Goal: Ask a question: Seek information or help from site administrators or community

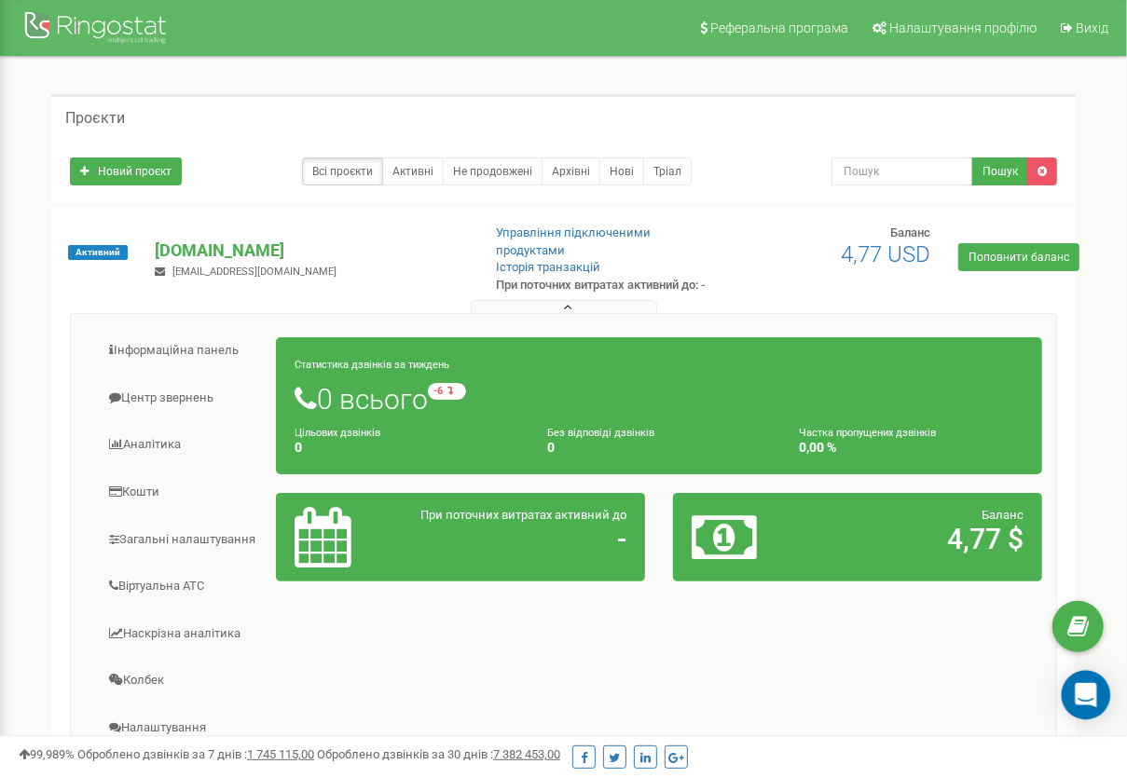
click at [1080, 704] on icon "Open Intercom Messenger" at bounding box center [1086, 695] width 24 height 24
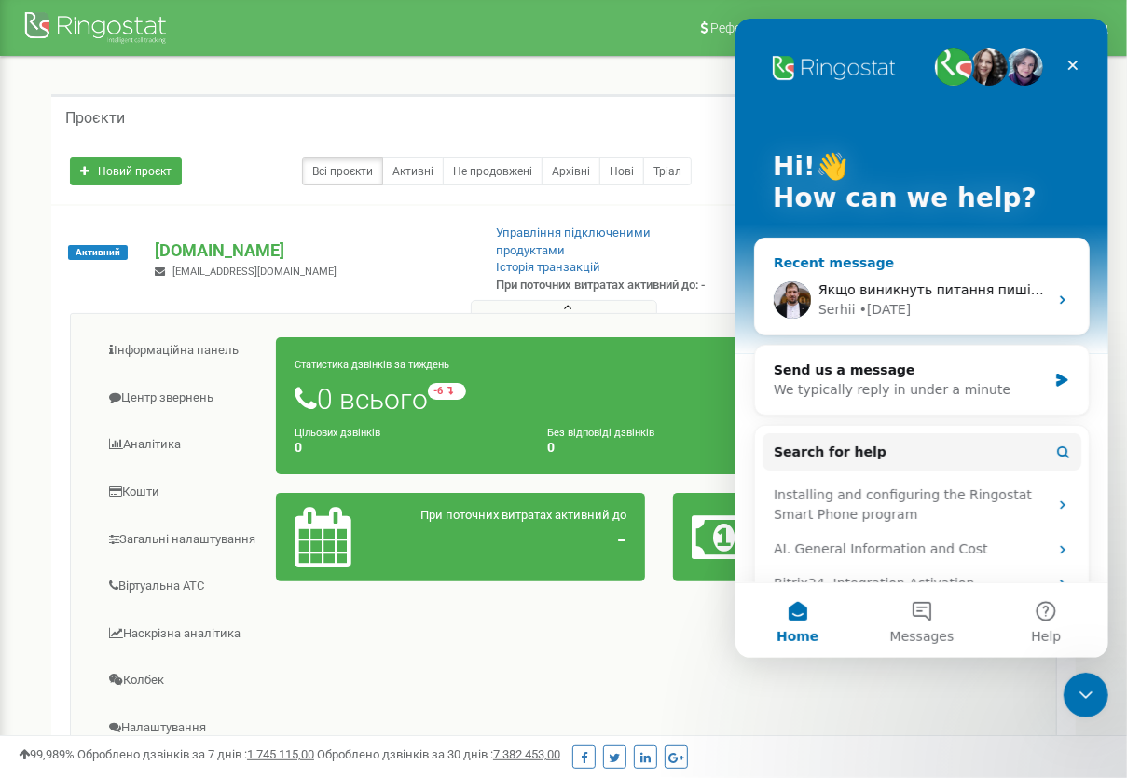
click at [881, 306] on div "• [DATE]" at bounding box center [884, 310] width 52 height 20
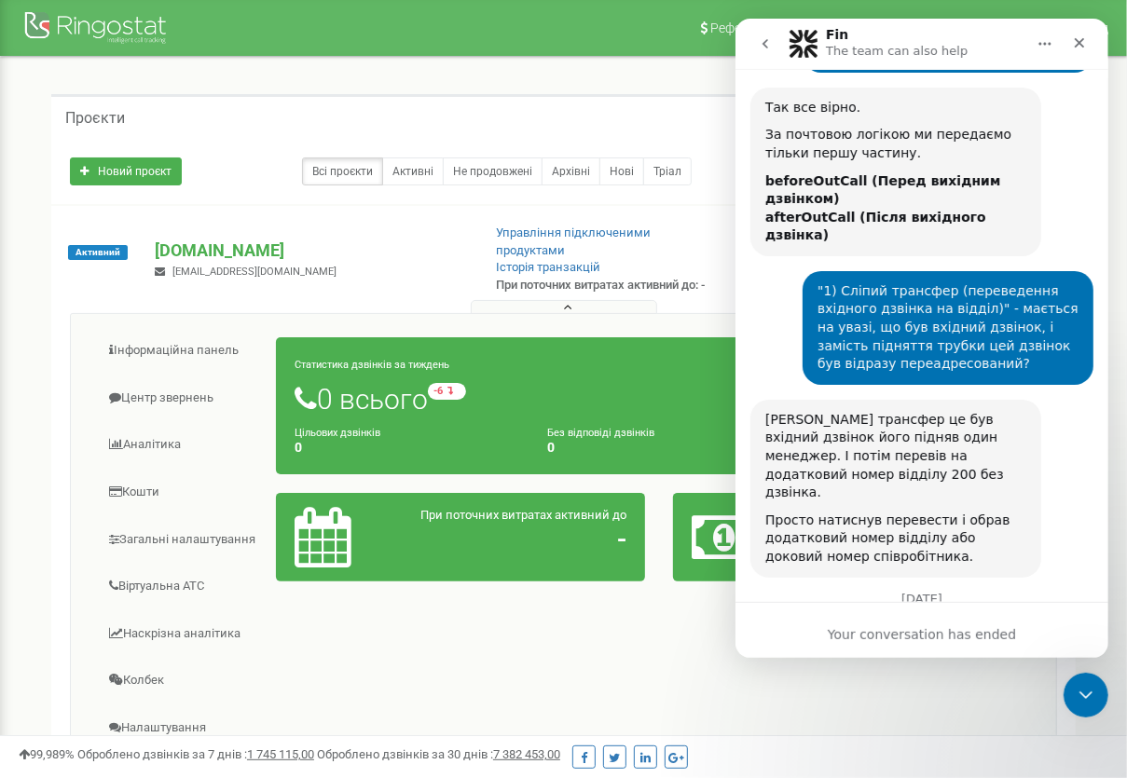
scroll to position [6982, 0]
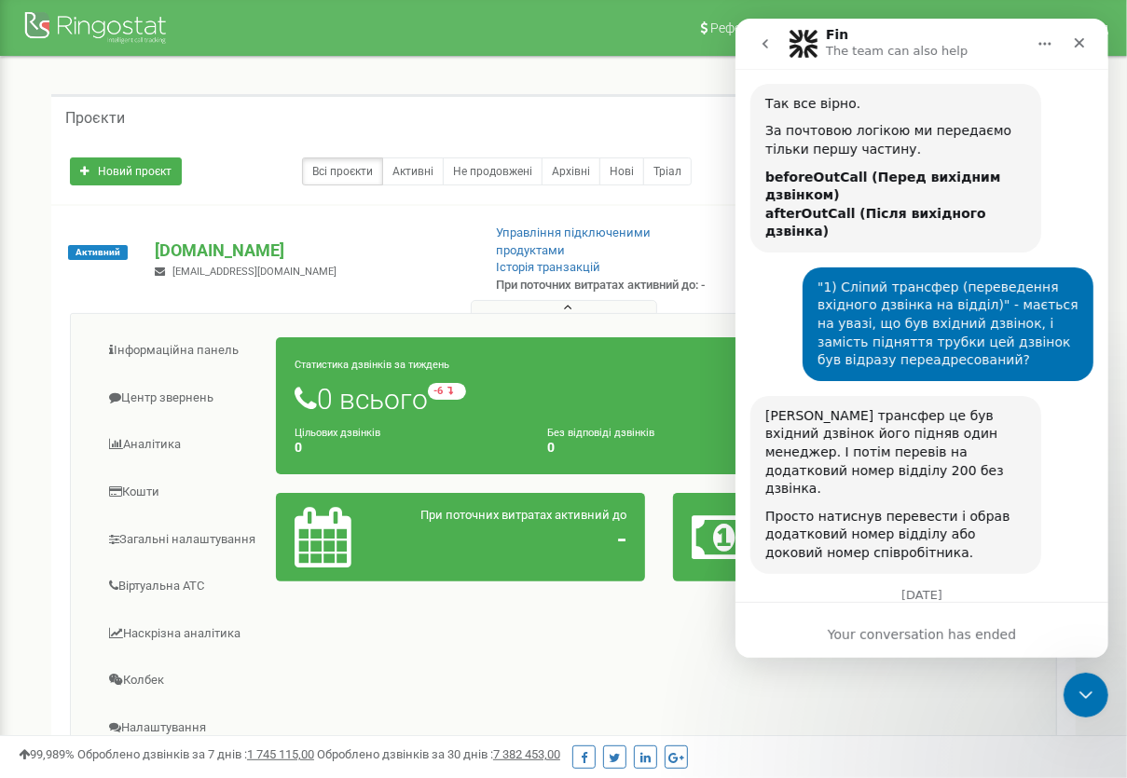
click at [969, 633] on div "Your conversation has ended" at bounding box center [920, 635] width 373 height 20
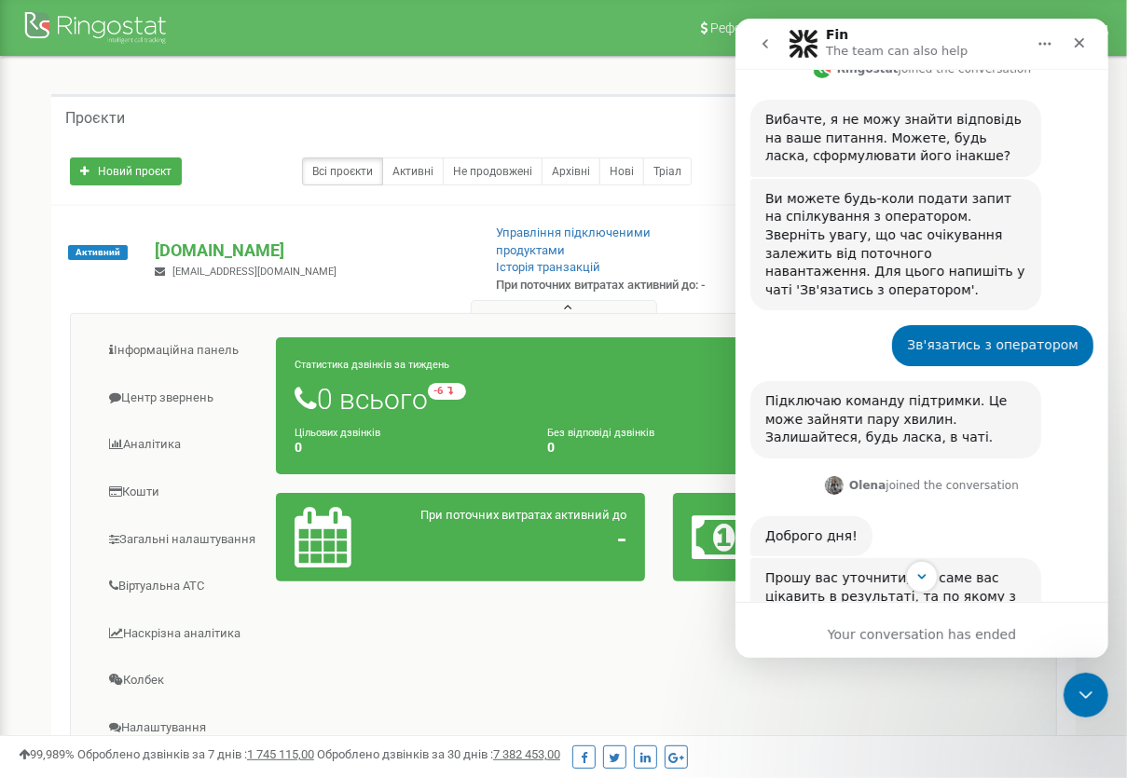
scroll to position [459, 0]
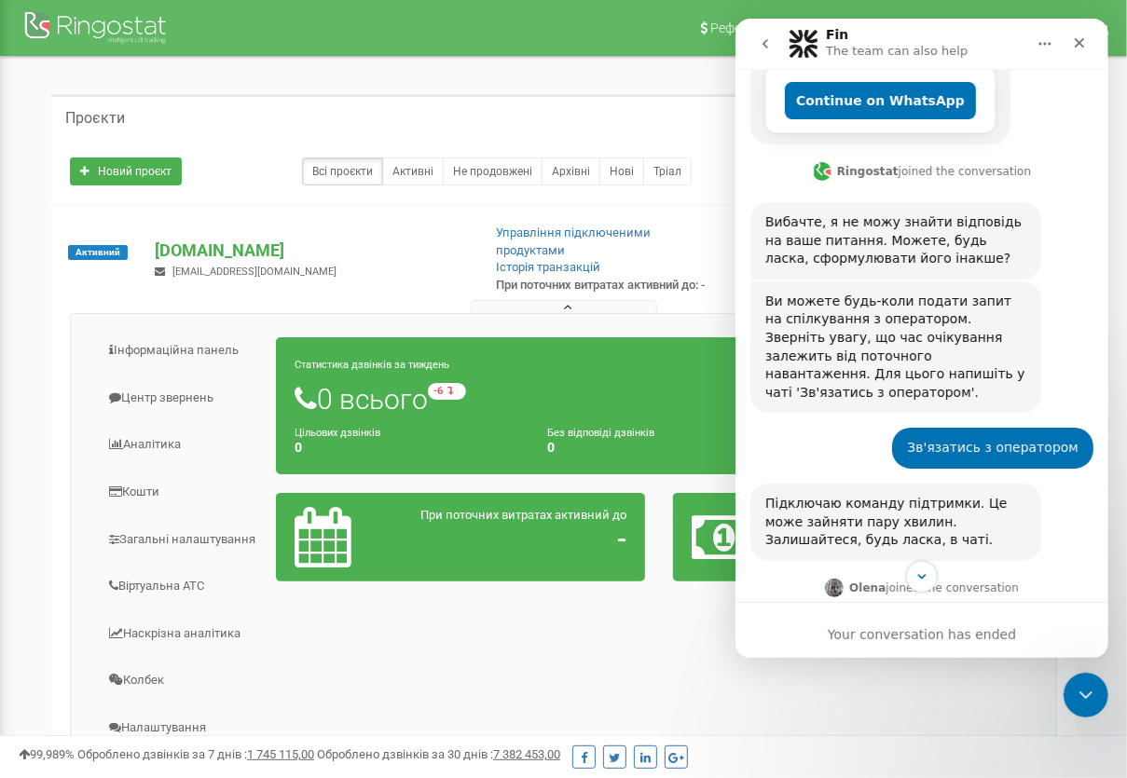
click at [755, 49] on button "go back" at bounding box center [763, 43] width 35 height 35
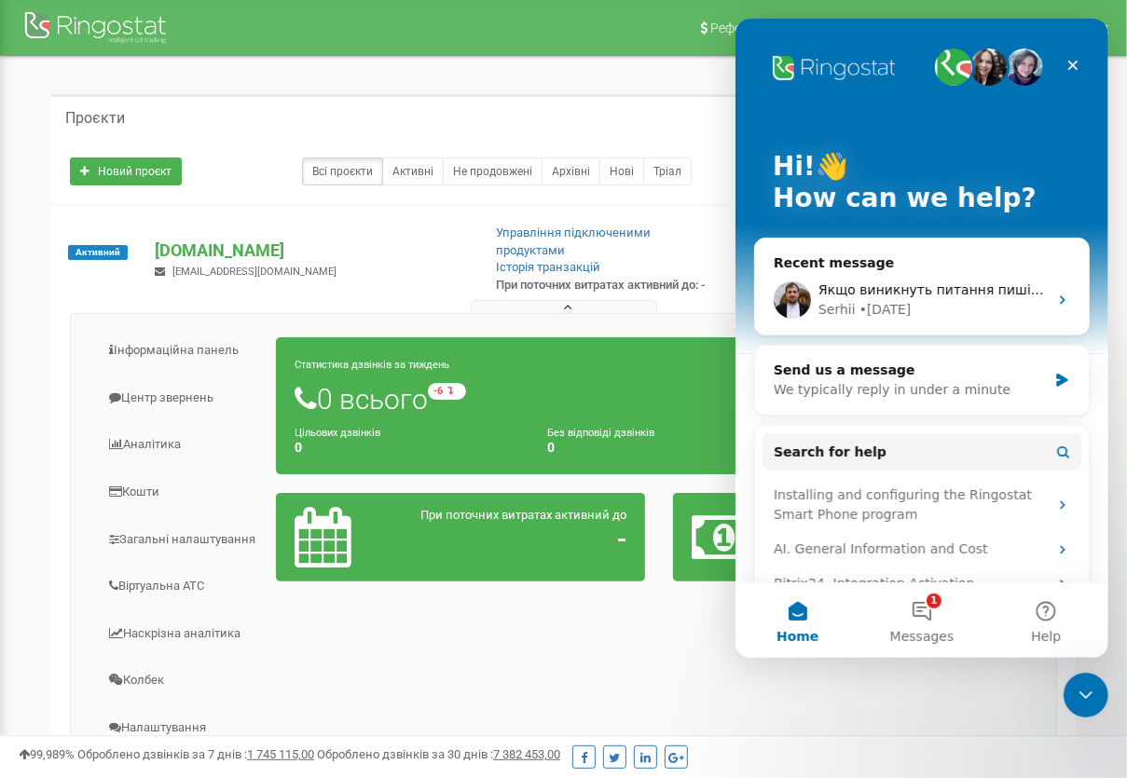
scroll to position [0, 0]
click at [883, 295] on span "Якщо виникнуть питання пишіть. Гарного дня 🤗" at bounding box center [987, 289] width 341 height 15
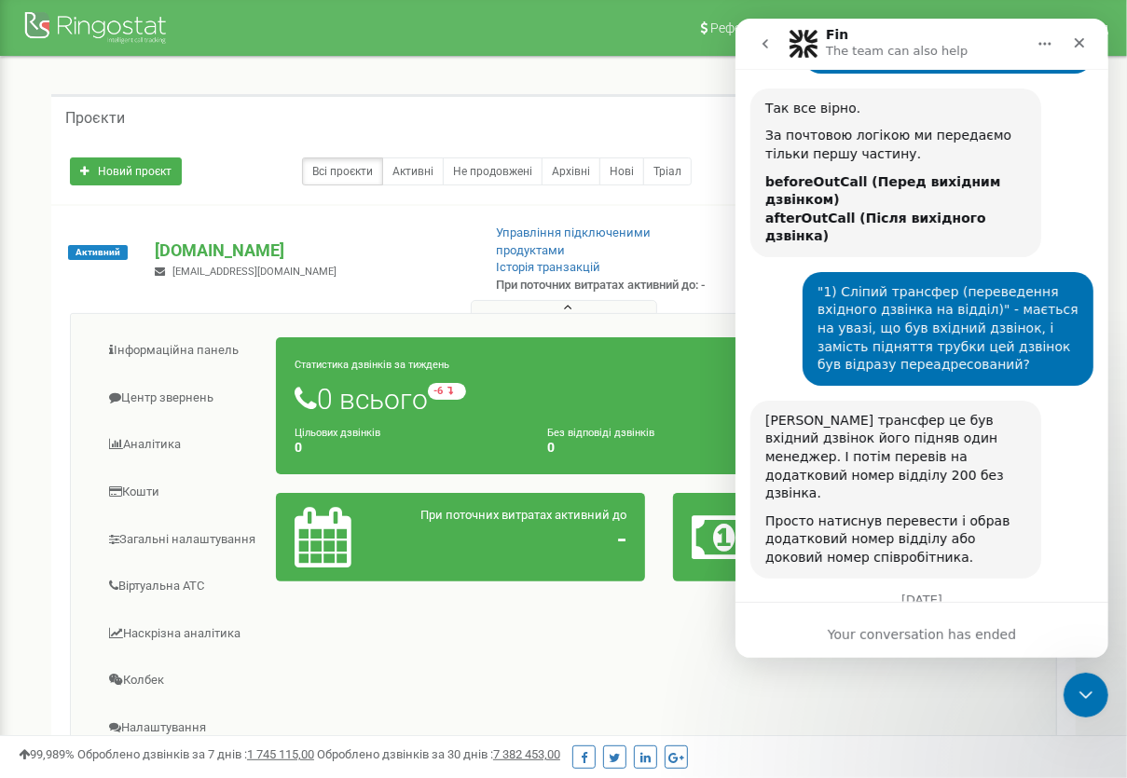
scroll to position [6982, 0]
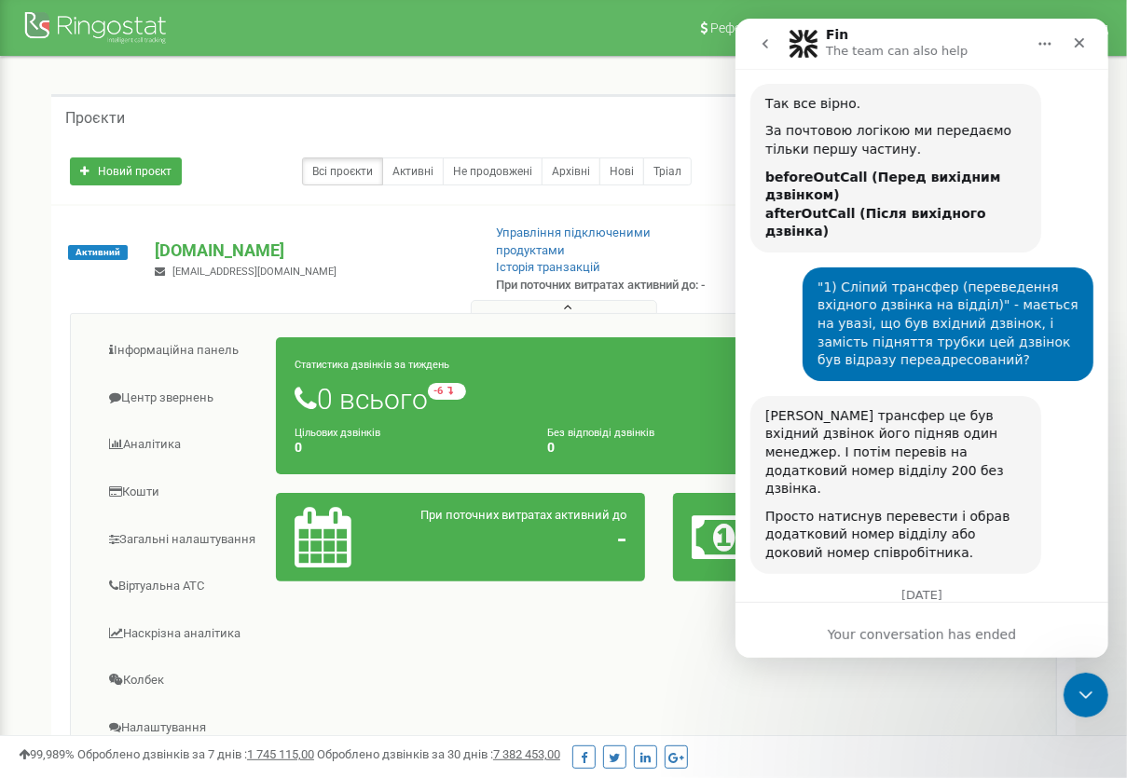
click at [867, 49] on p "The team can also help" at bounding box center [896, 51] width 142 height 19
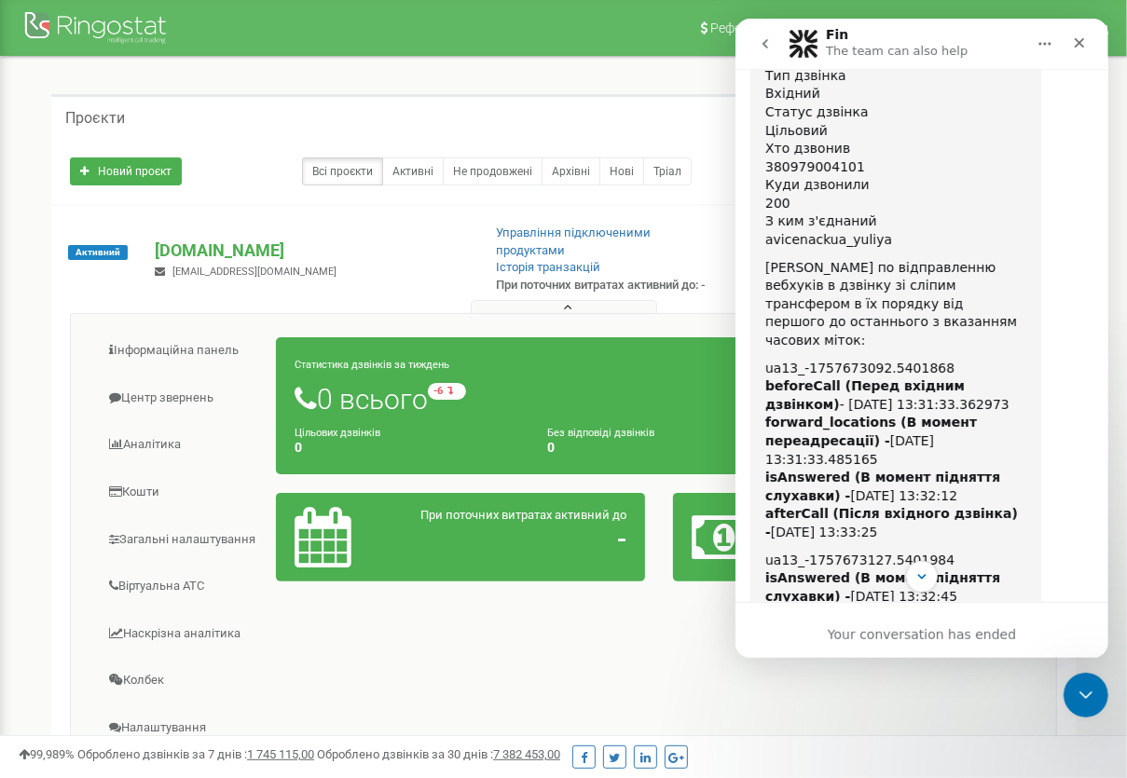
scroll to position [3254, 0]
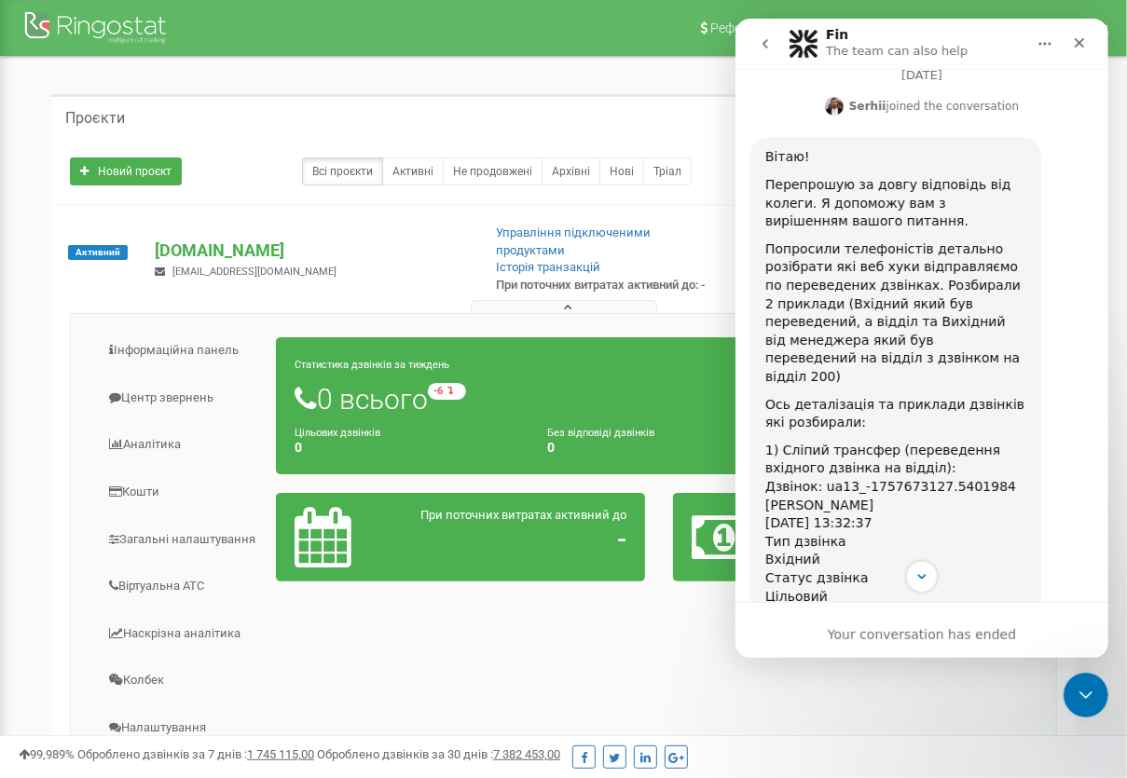
click at [772, 42] on button "go back" at bounding box center [763, 43] width 35 height 35
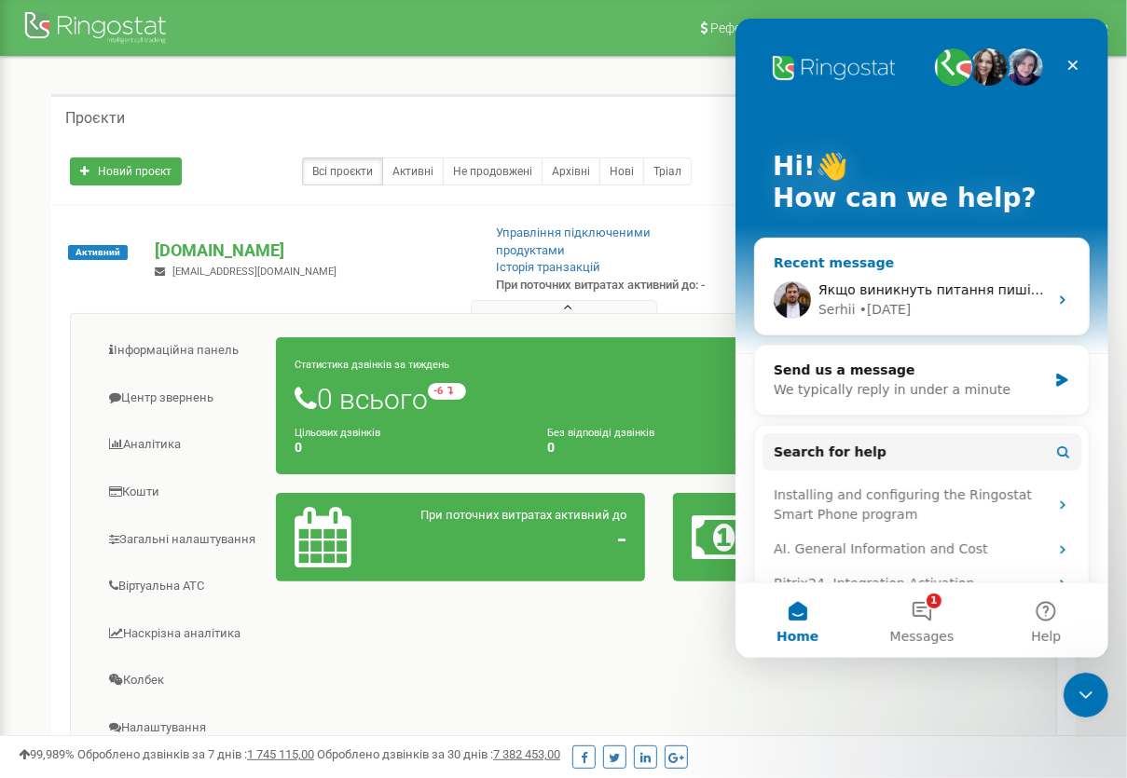
click at [903, 303] on div "[PERSON_NAME] • [DATE]" at bounding box center [931, 310] width 229 height 20
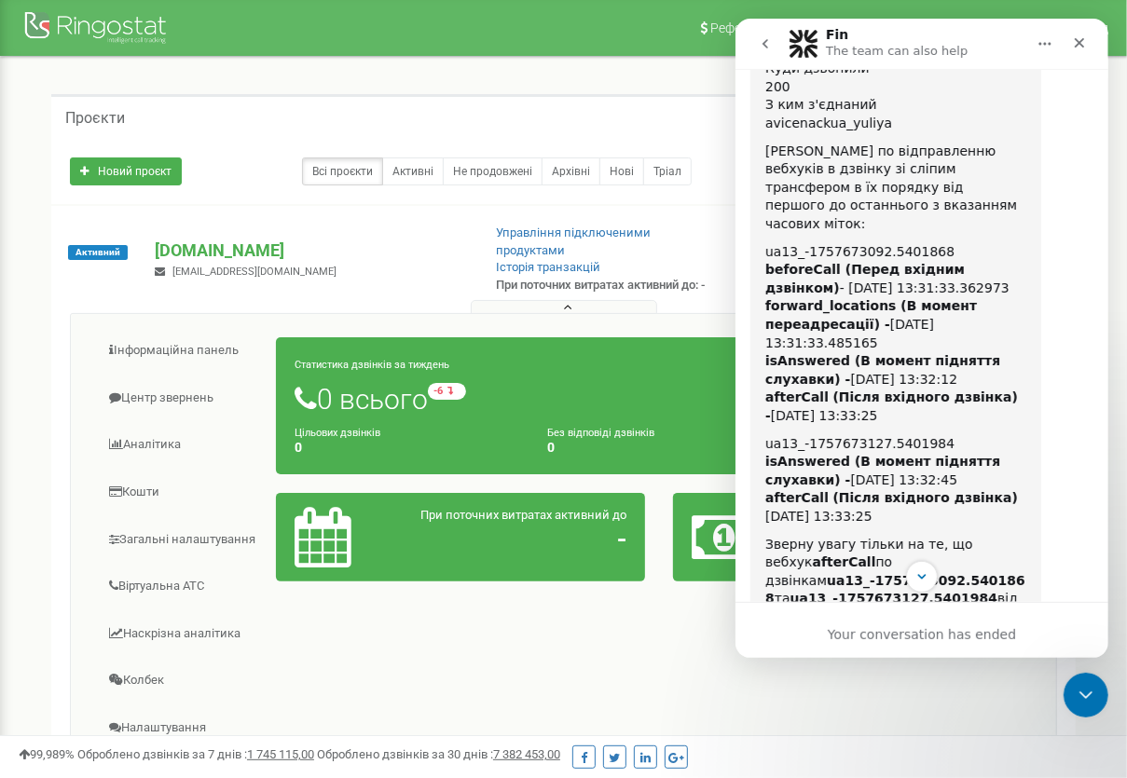
scroll to position [3720, 0]
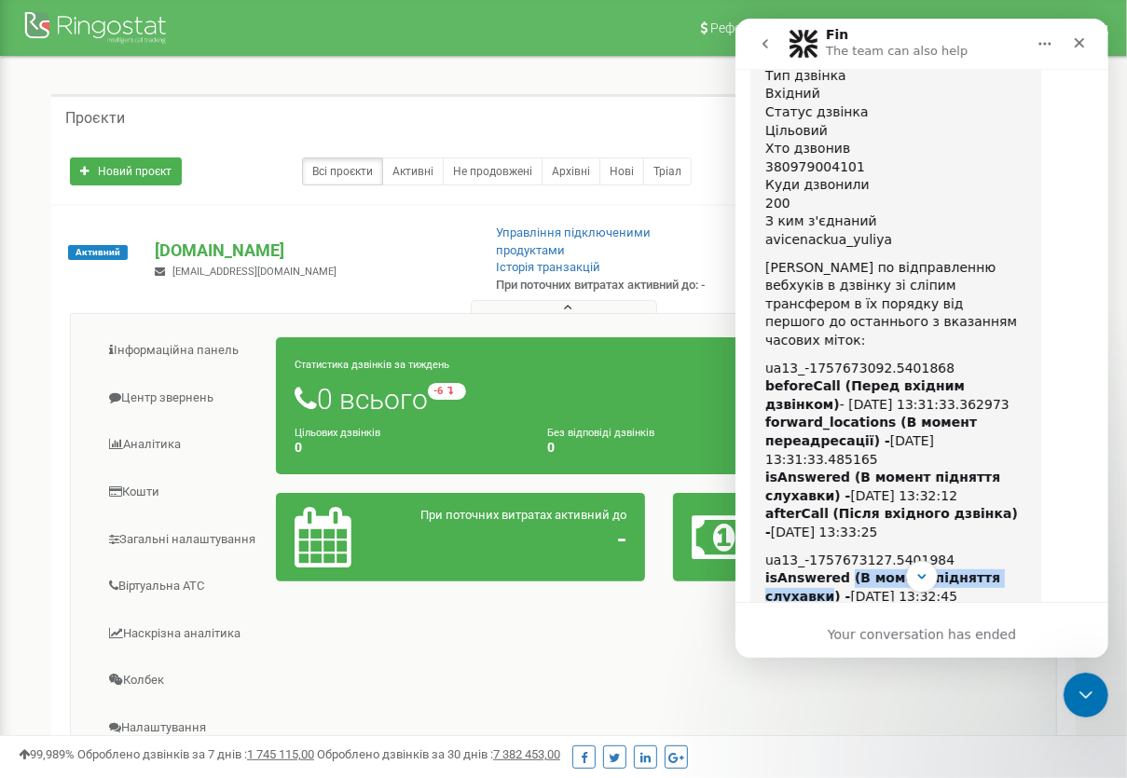
drag, startPoint x: 836, startPoint y: 336, endPoint x: 1012, endPoint y: 345, distance: 176.4
click at [999, 570] on b "isAnswered (В момент підняття слухавки) -" at bounding box center [881, 587] width 235 height 34
click at [906, 570] on b "isAnswered (В момент підняття слухавки) -" at bounding box center [881, 587] width 235 height 34
drag, startPoint x: 818, startPoint y: 382, endPoint x: 964, endPoint y: 380, distance: 145.4
click at [964, 607] on b "(Після вхідного дзвінка)" at bounding box center [923, 614] width 185 height 15
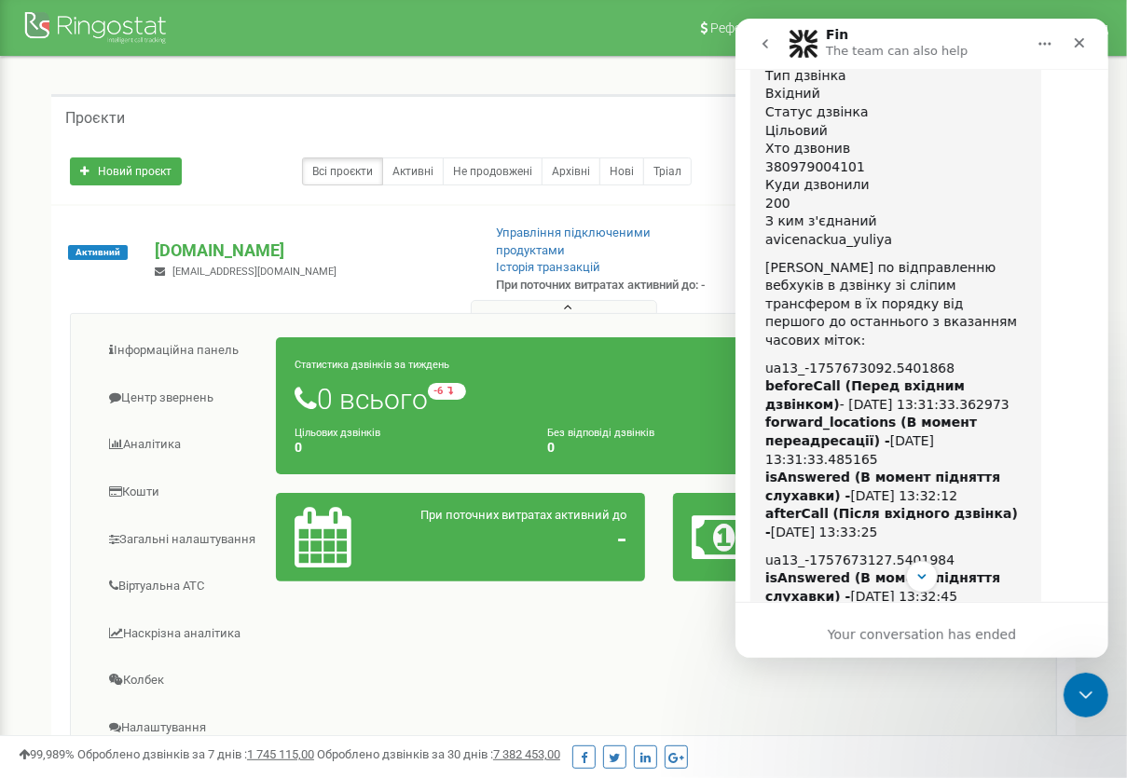
click at [938, 607] on b "(Після вхідного дзвінка)" at bounding box center [923, 614] width 185 height 15
drag, startPoint x: 924, startPoint y: 320, endPoint x: 767, endPoint y: 322, distance: 156.6
click at [767, 552] on div "ua13_-1757673127.5401984" at bounding box center [894, 561] width 261 height 19
copy div "ua13_-1757673127.5401984"
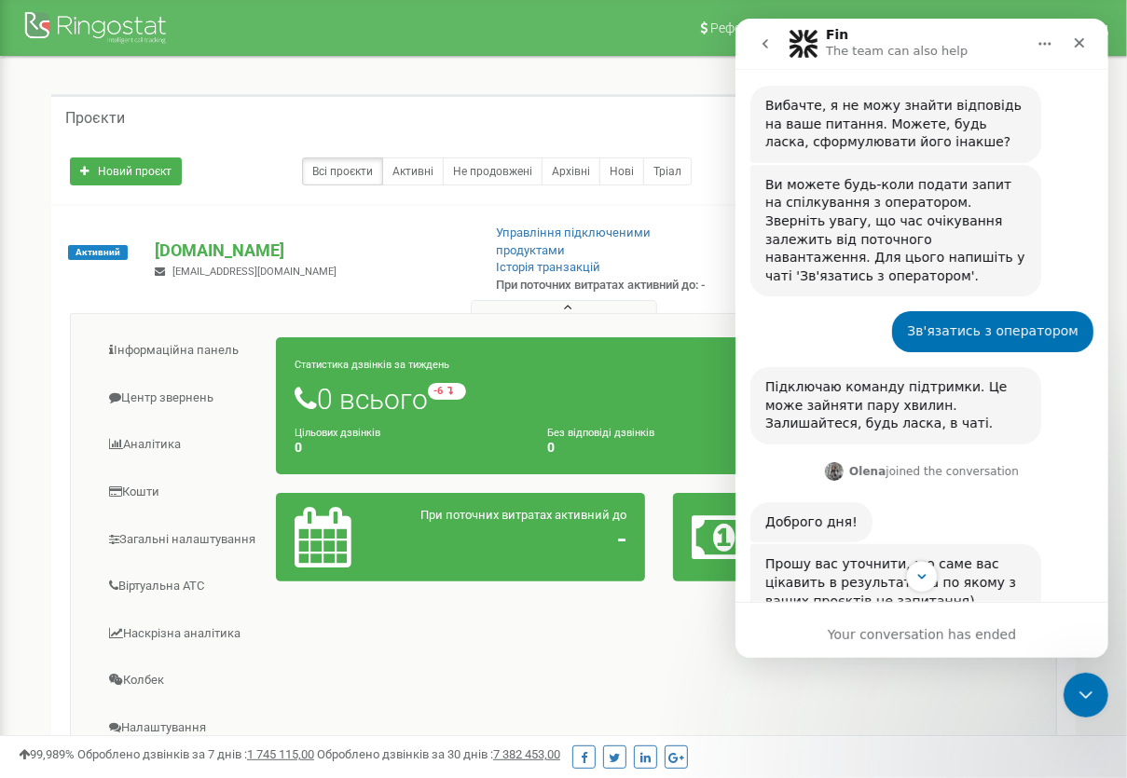
scroll to position [0, 0]
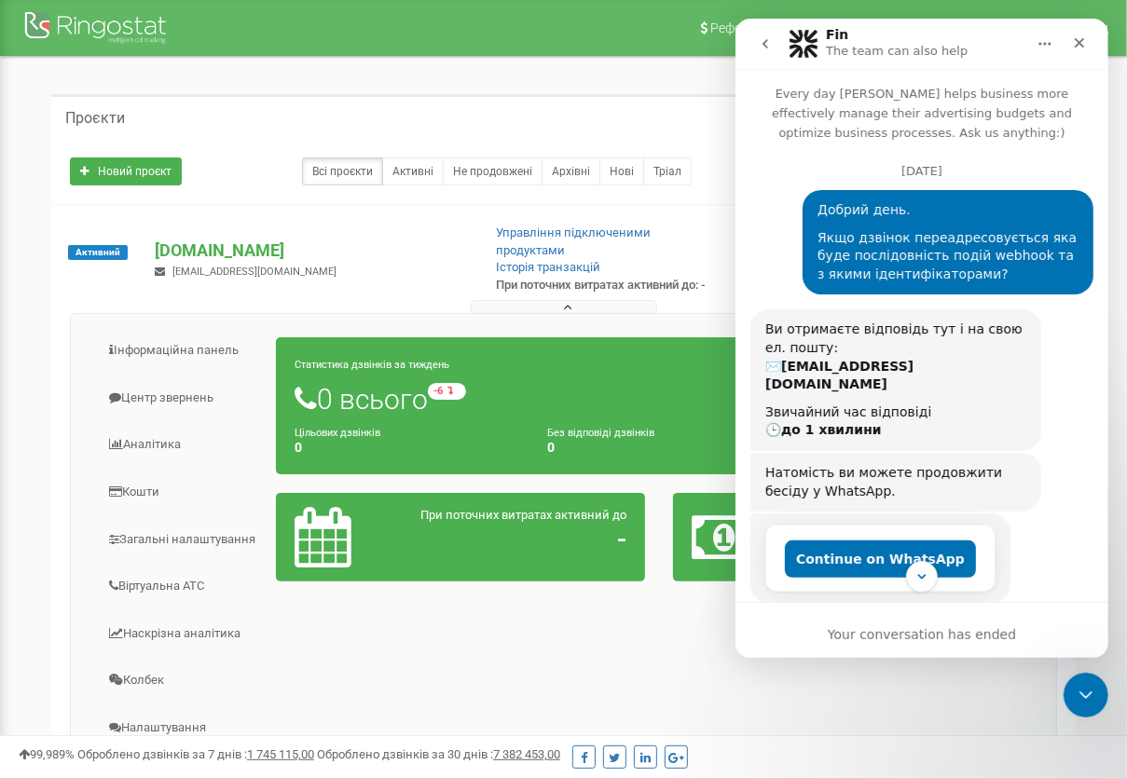
click at [762, 44] on icon "go back" at bounding box center [764, 43] width 6 height 9
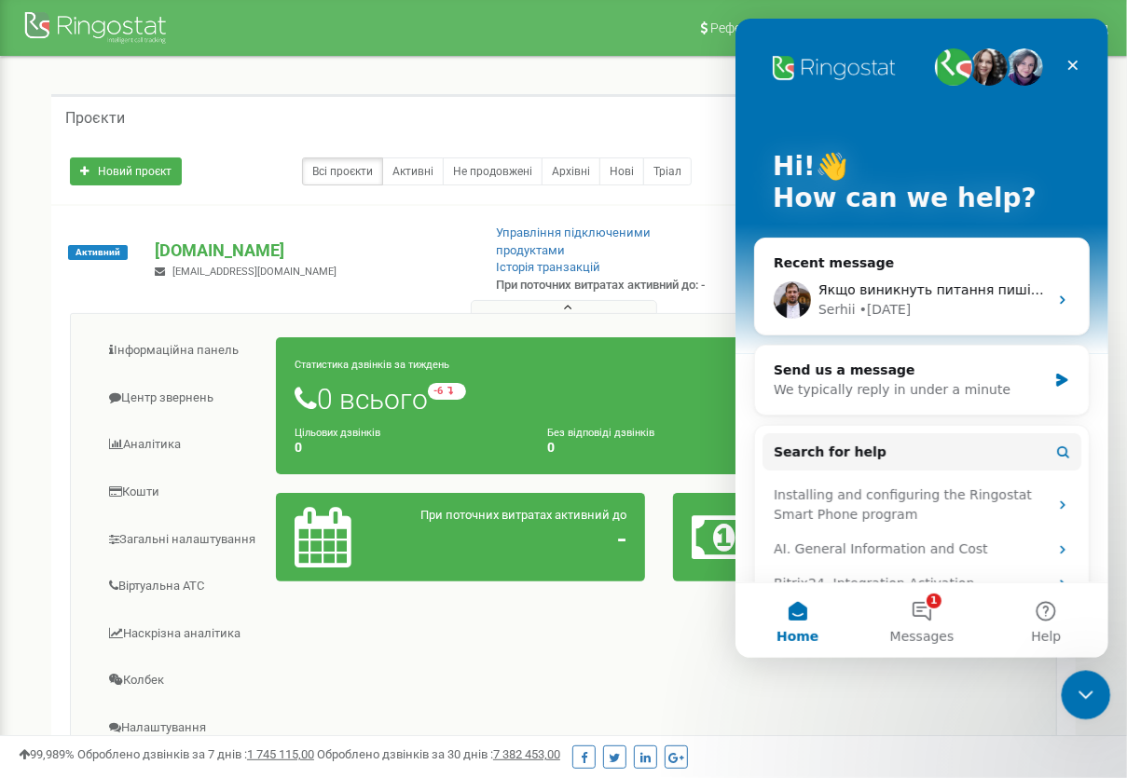
click at [1085, 687] on icon "Close Intercom Messenger" at bounding box center [1083, 692] width 22 height 22
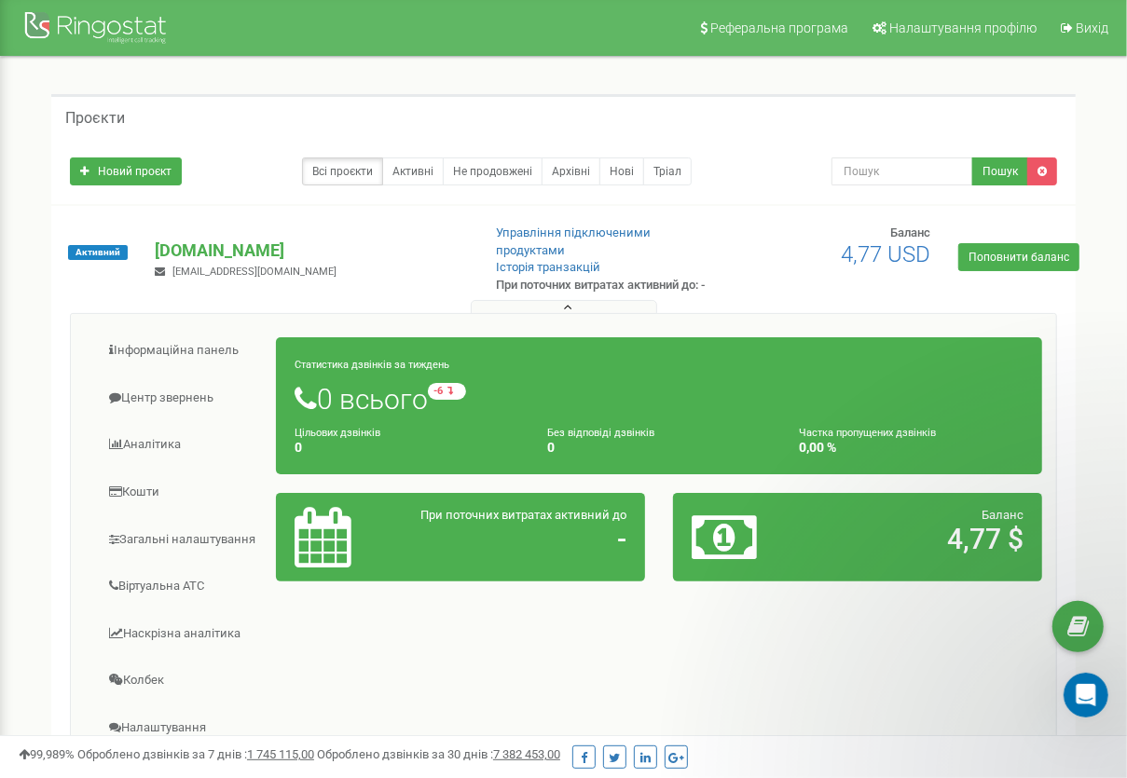
click at [456, 212] on div "Активний clinica-web.ua support@medakadem.com Управління підключеними продуктам…" at bounding box center [563, 571] width 1024 height 730
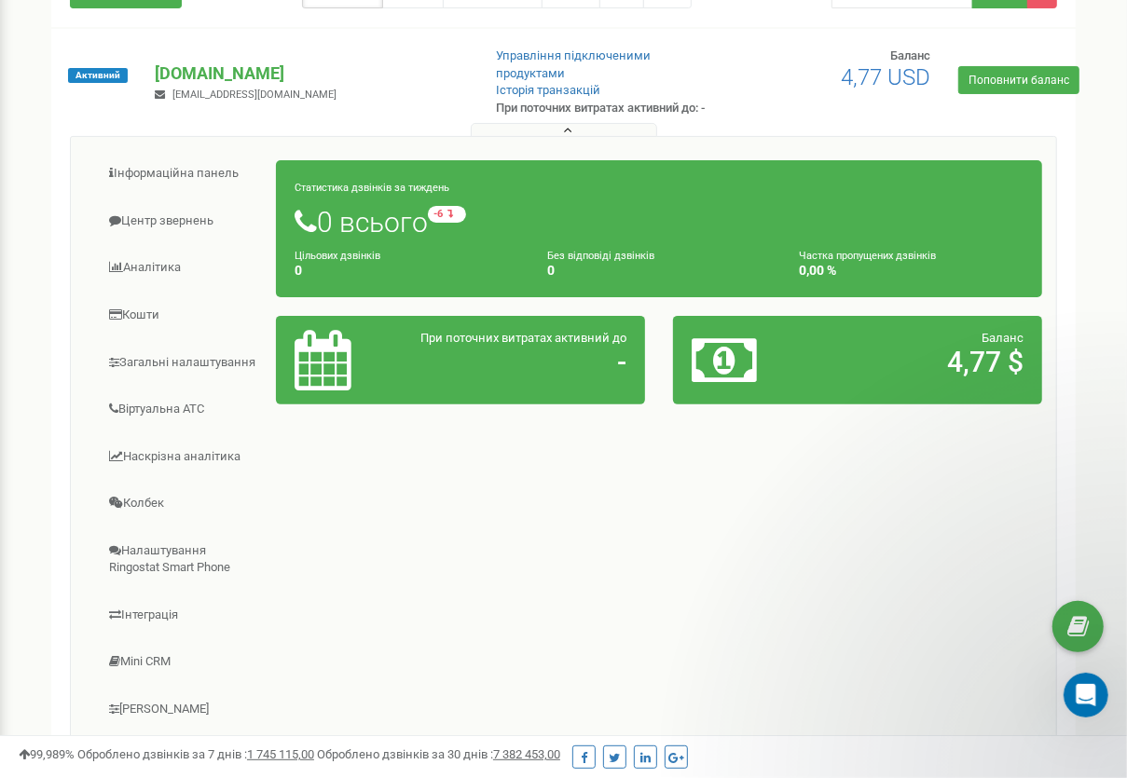
scroll to position [340, 0]
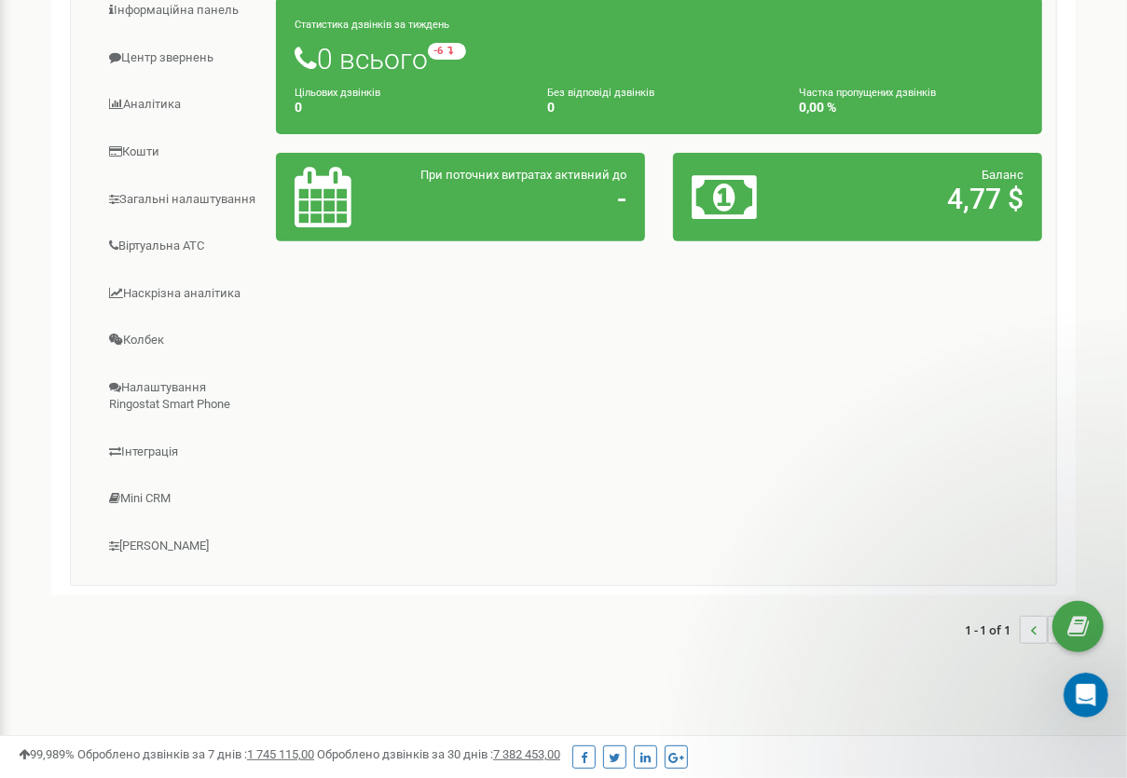
click at [442, 426] on div "Інформаційна панель Центр звернень Аналiтика Кошти" at bounding box center [563, 279] width 987 height 612
click at [780, 352] on div "Інформаційна панель Центр звернень Аналiтика Кошти" at bounding box center [563, 279] width 987 height 612
click at [140, 152] on link "Кошти" at bounding box center [181, 153] width 192 height 46
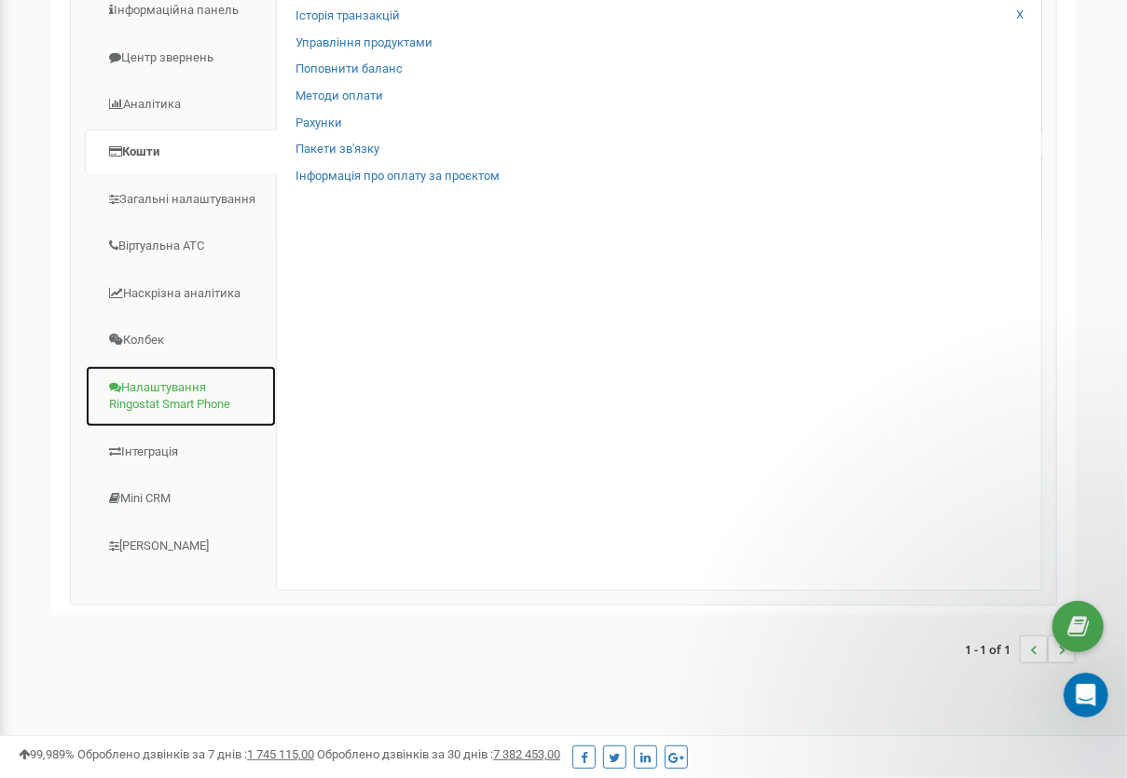
click at [185, 388] on link "Налаштування Ringostat Smart Phone" at bounding box center [181, 396] width 192 height 62
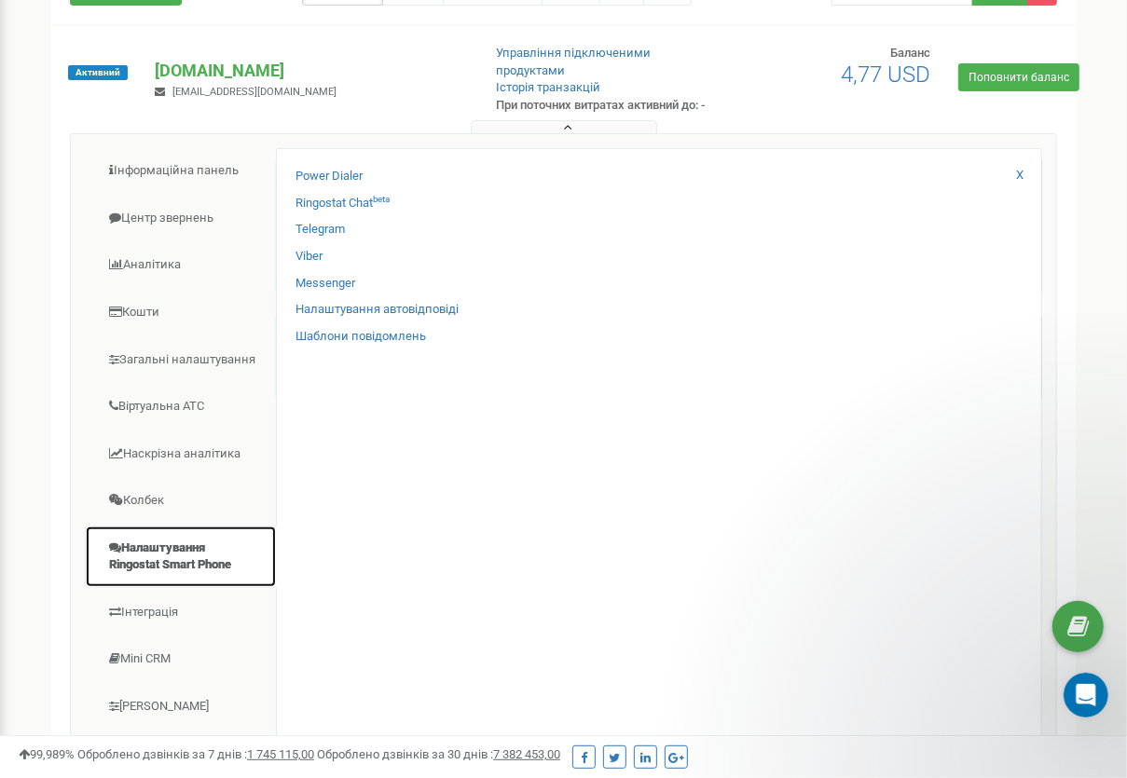
scroll to position [107, 0]
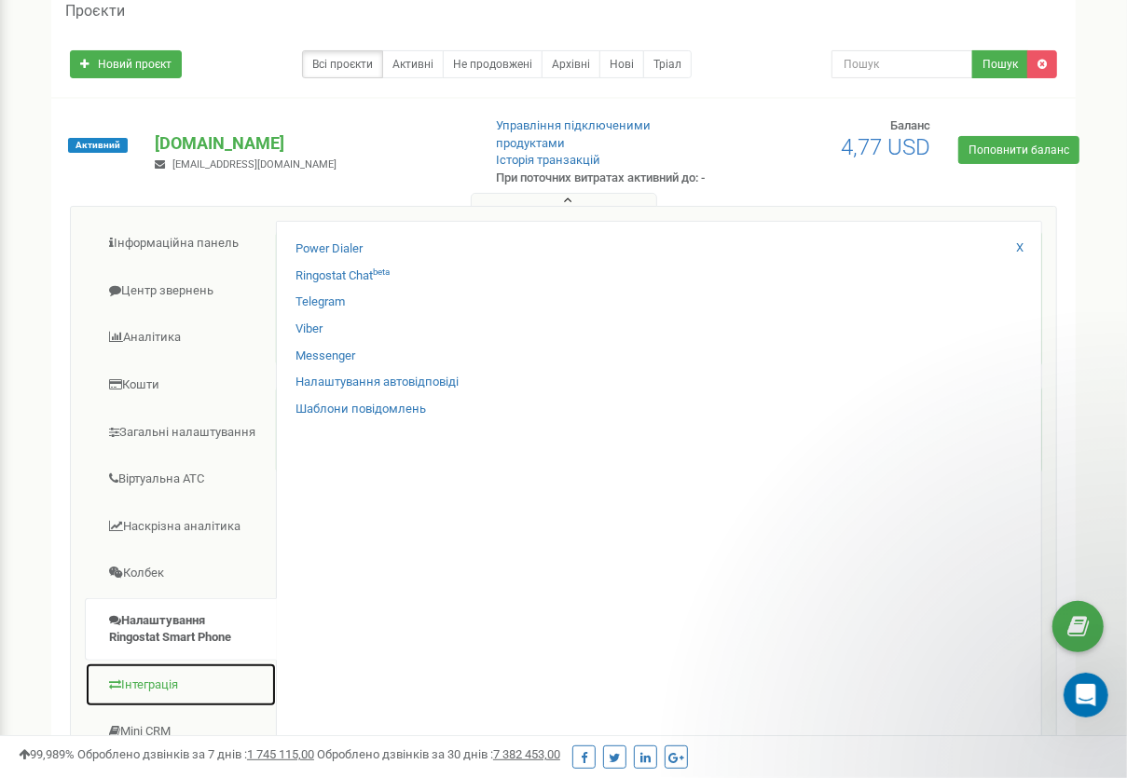
click at [163, 669] on link "Інтеграція" at bounding box center [181, 686] width 192 height 46
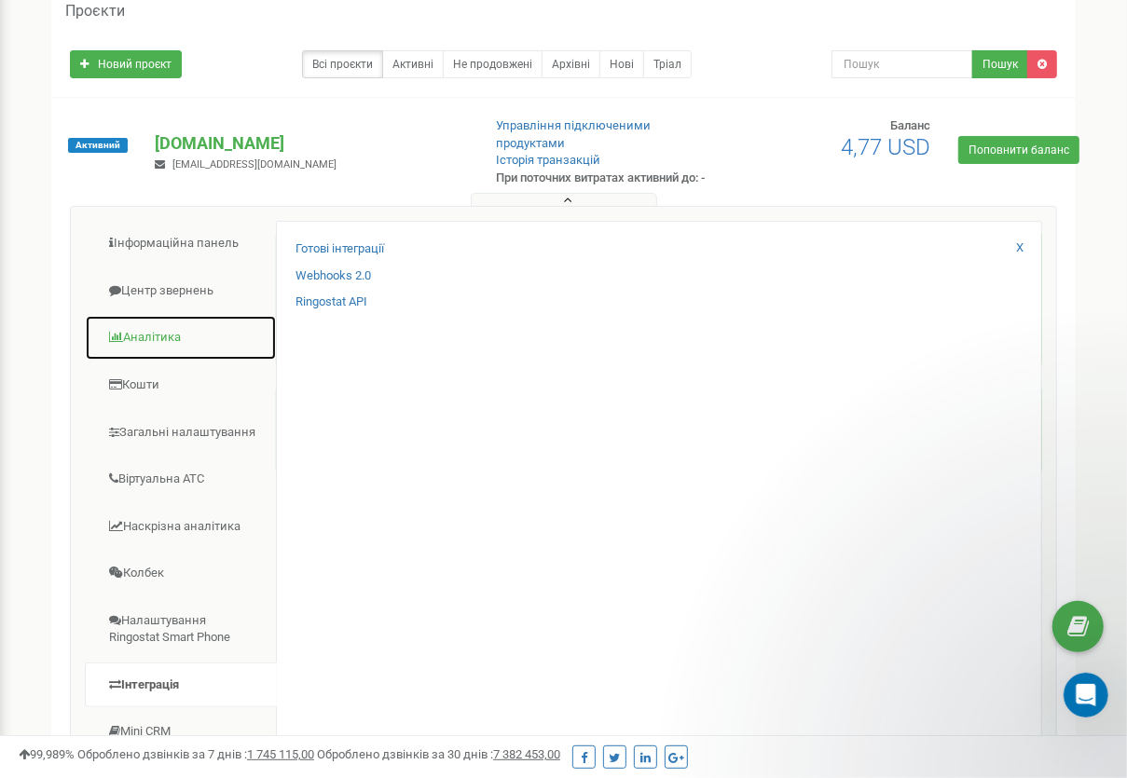
click at [184, 325] on link "Аналiтика" at bounding box center [181, 338] width 192 height 46
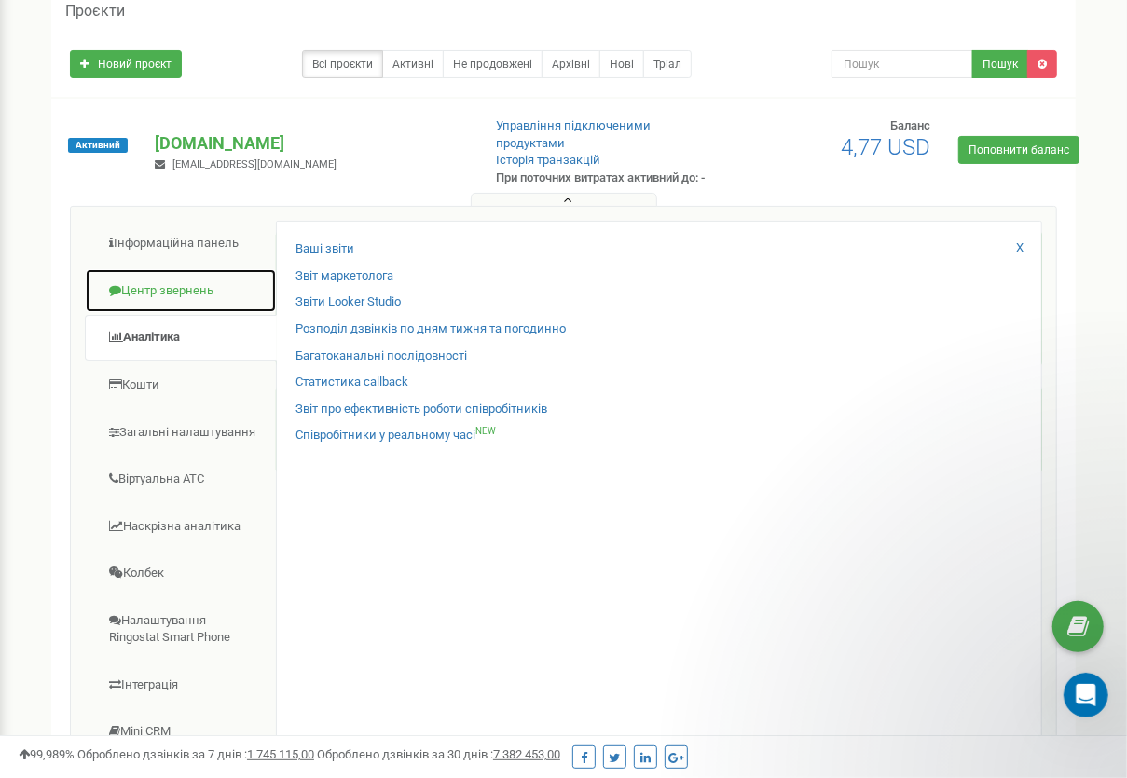
click at [191, 285] on link "Центр звернень" at bounding box center [181, 291] width 192 height 46
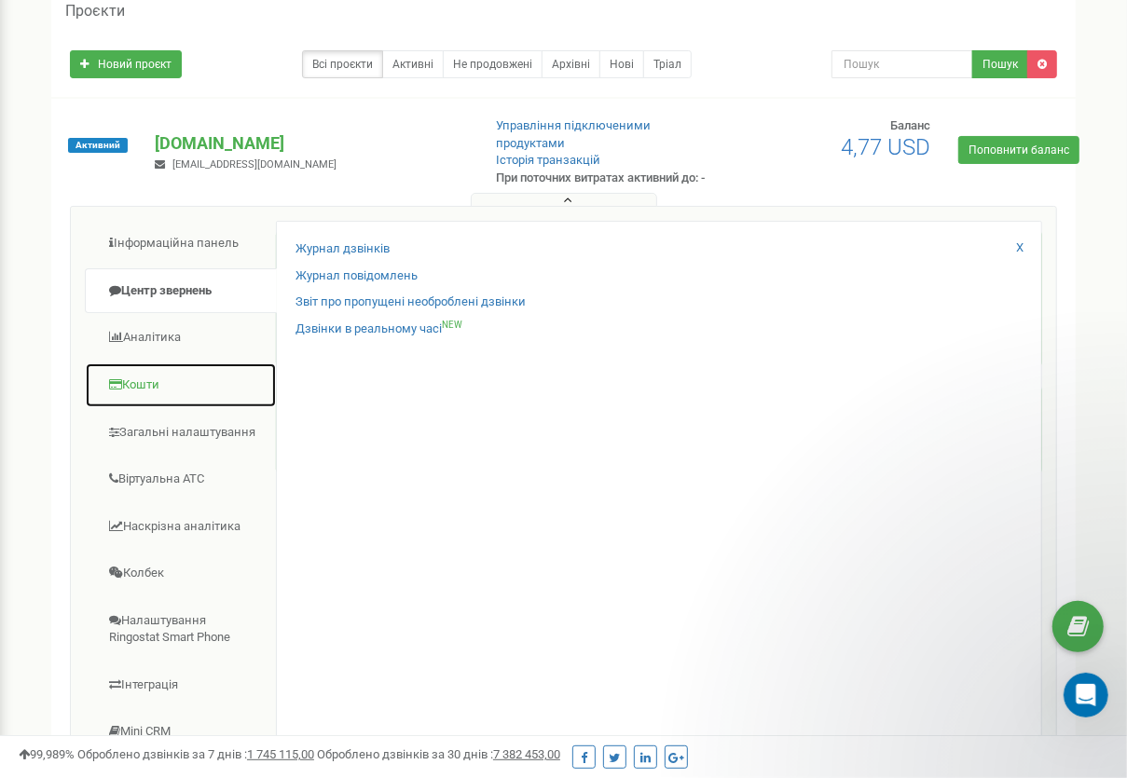
click at [166, 373] on link "Кошти" at bounding box center [181, 386] width 192 height 46
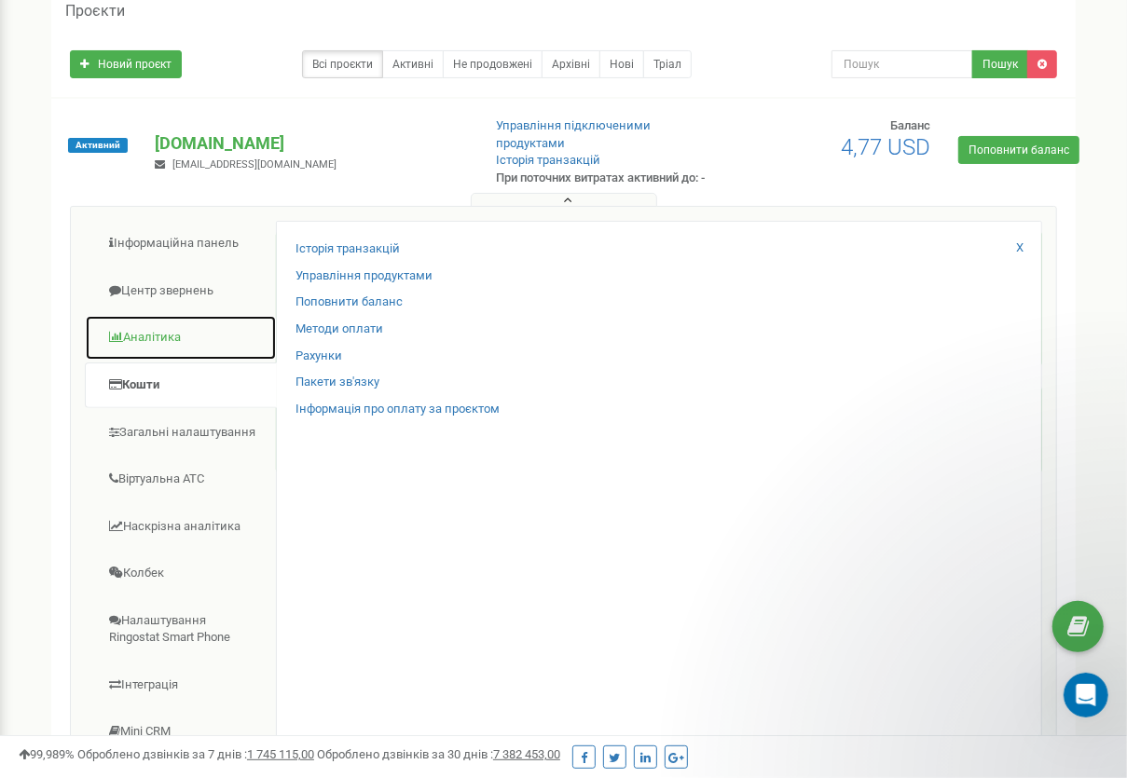
click at [165, 315] on link "Аналiтика" at bounding box center [181, 338] width 192 height 46
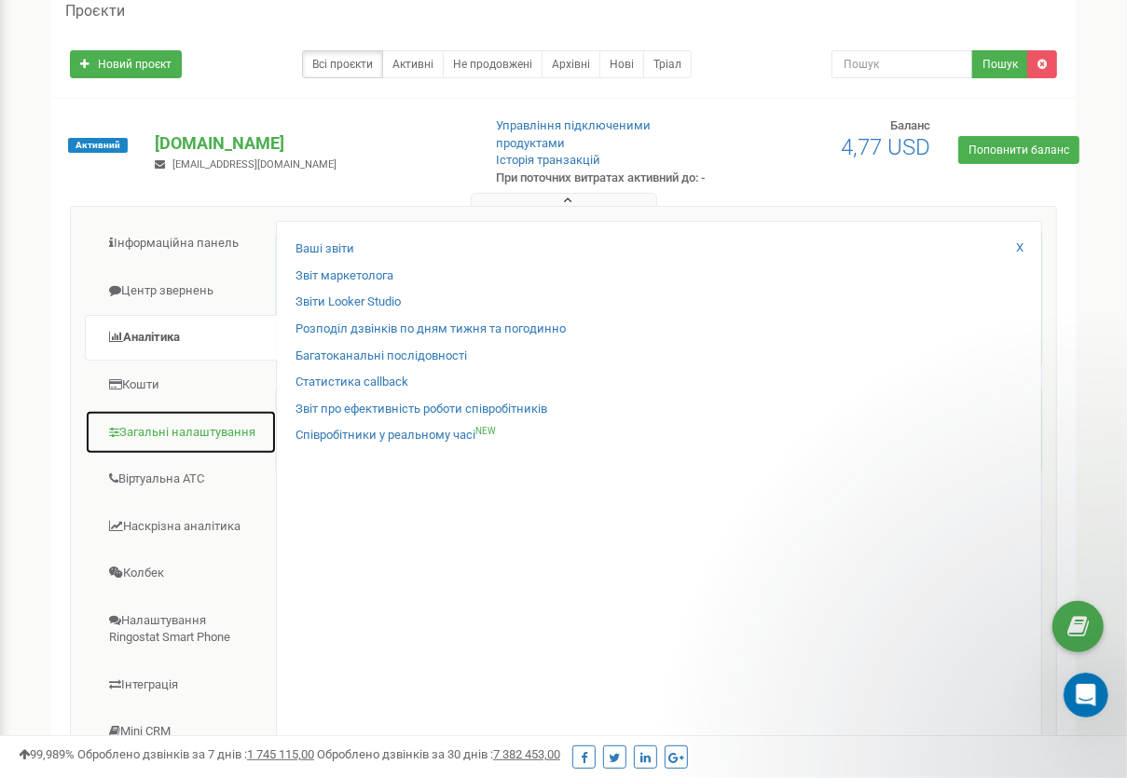
click at [185, 432] on link "Загальні налаштування" at bounding box center [181, 433] width 192 height 46
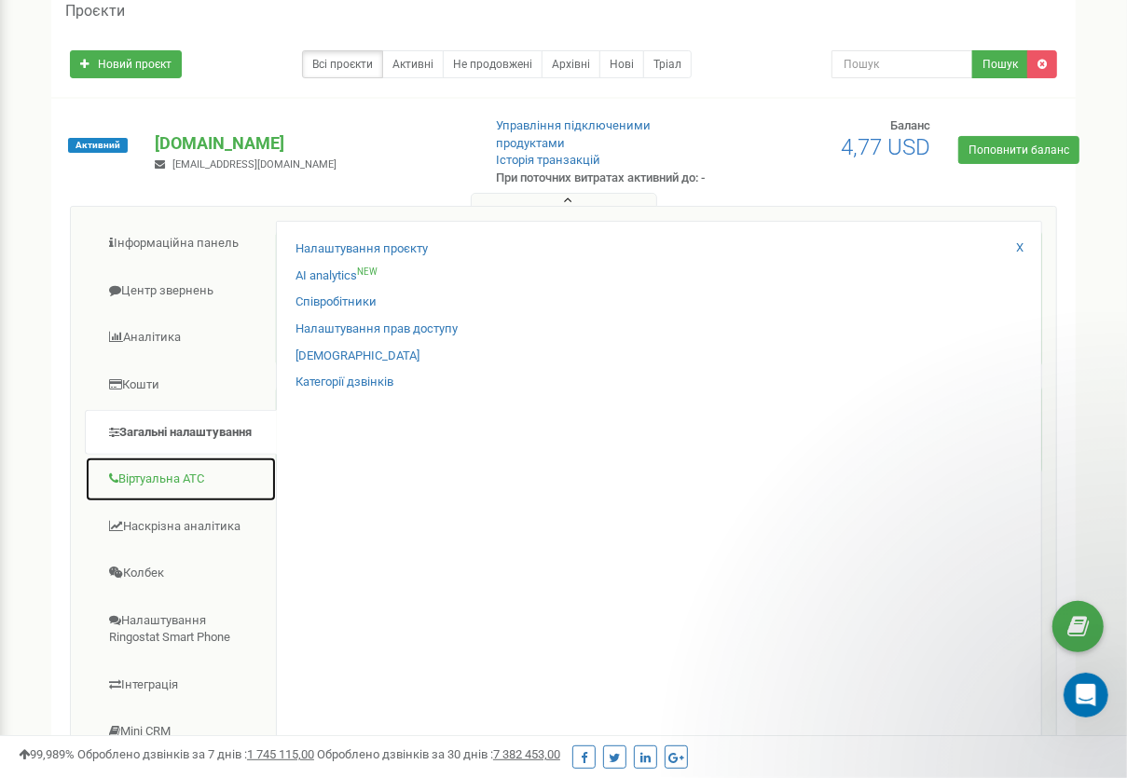
click at [185, 459] on link "Віртуальна АТС" at bounding box center [181, 480] width 192 height 46
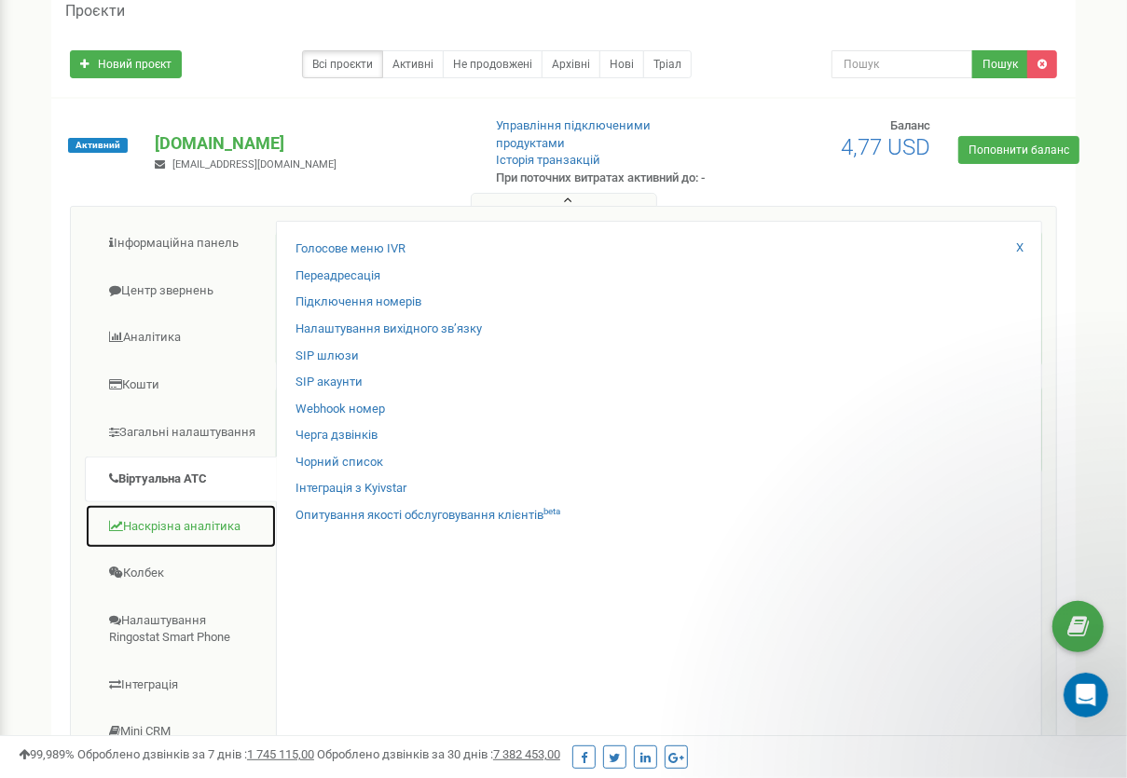
click at [182, 515] on link "Наскрізна аналітика" at bounding box center [181, 527] width 192 height 46
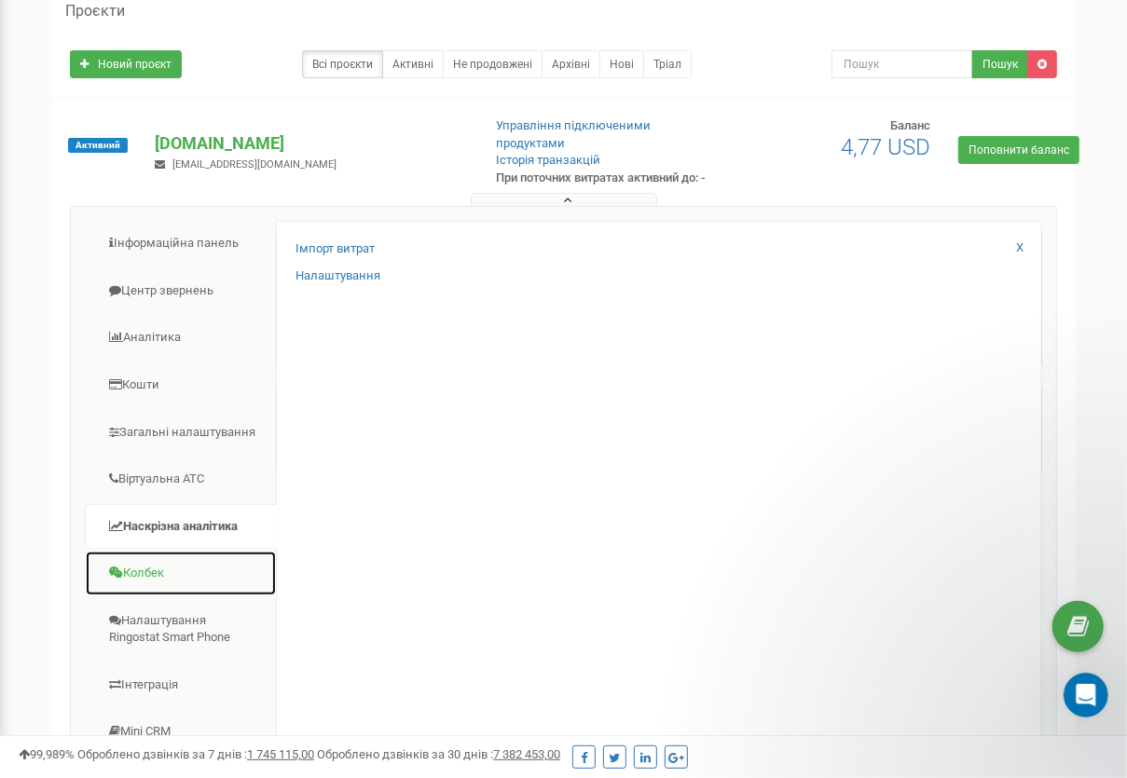
click at [163, 561] on link "Колбек" at bounding box center [181, 574] width 192 height 46
